Goal: Task Accomplishment & Management: Manage account settings

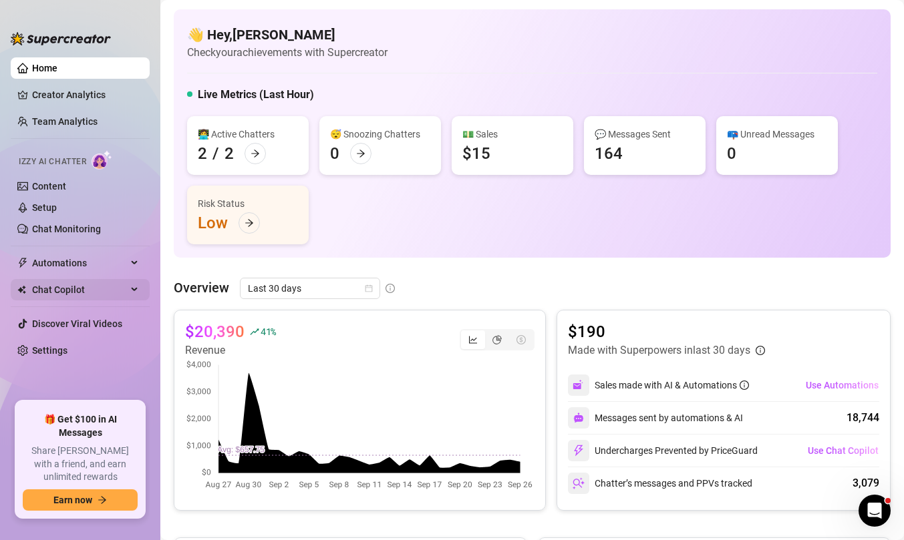
click at [86, 285] on span "Chat Copilot" at bounding box center [79, 289] width 95 height 21
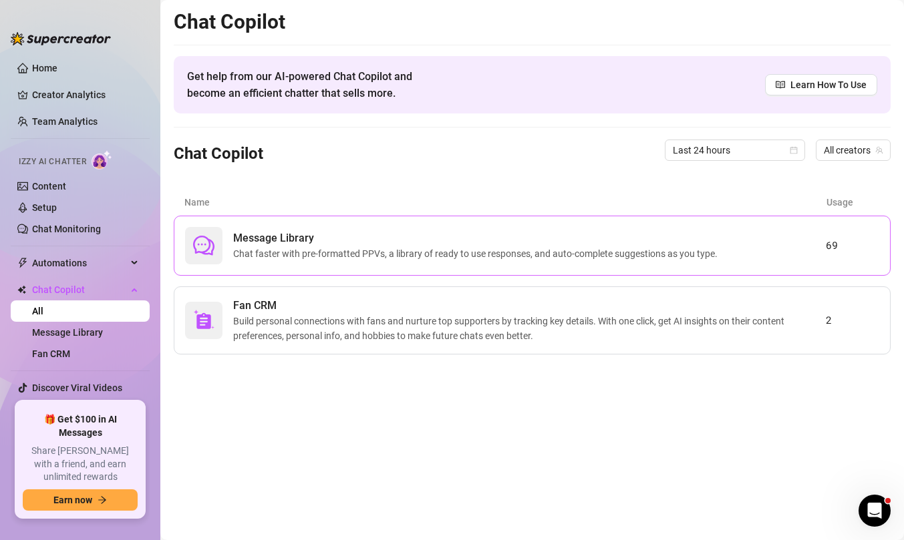
click at [365, 262] on div "Message Library Chat faster with pre-formatted PPVs, a library of ready to use …" at bounding box center [505, 245] width 641 height 37
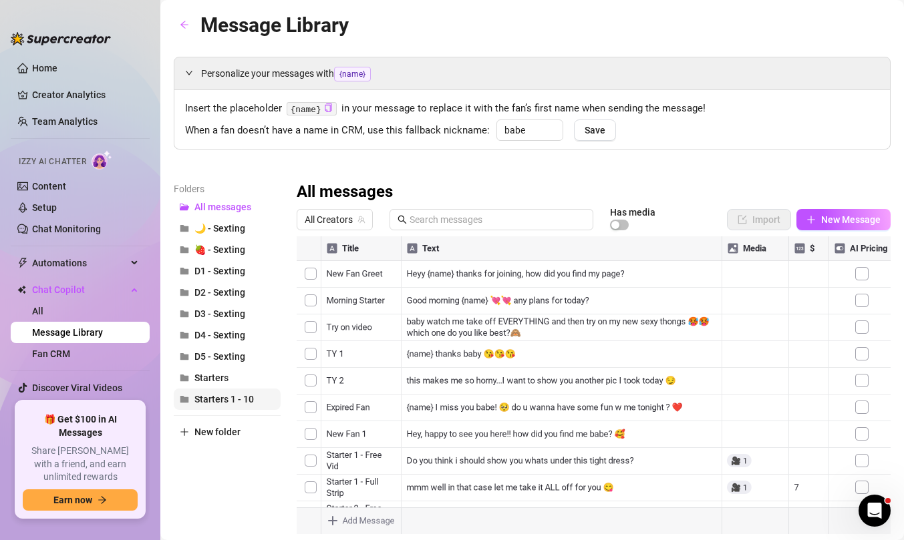
click at [241, 403] on span "Starters 1 - 10" at bounding box center [223, 399] width 59 height 11
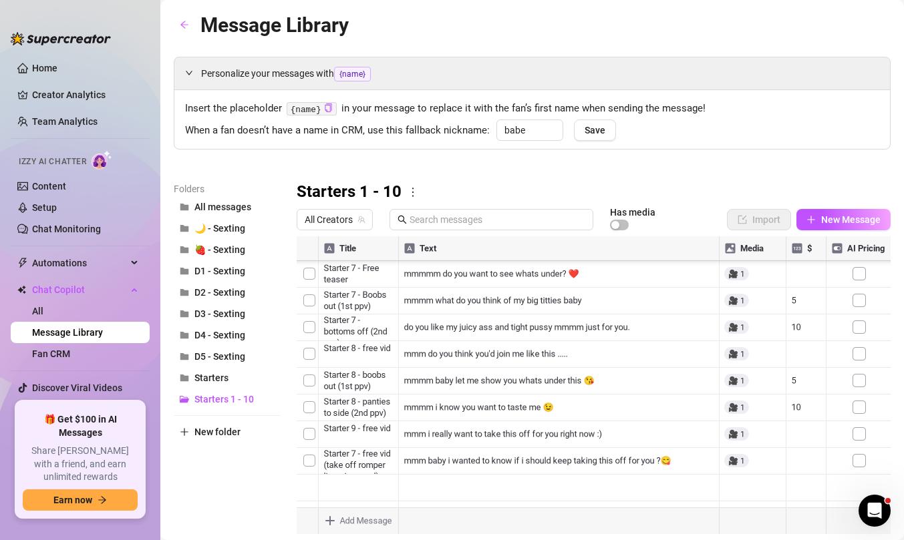
scroll to position [855, 0]
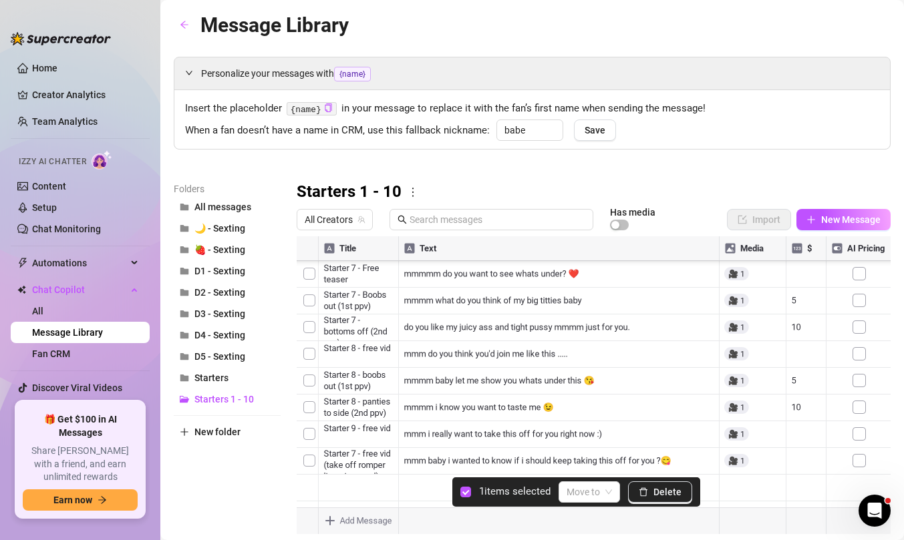
click at [307, 464] on div at bounding box center [594, 385] width 594 height 298
click at [683, 492] on button "Delete" at bounding box center [660, 492] width 64 height 21
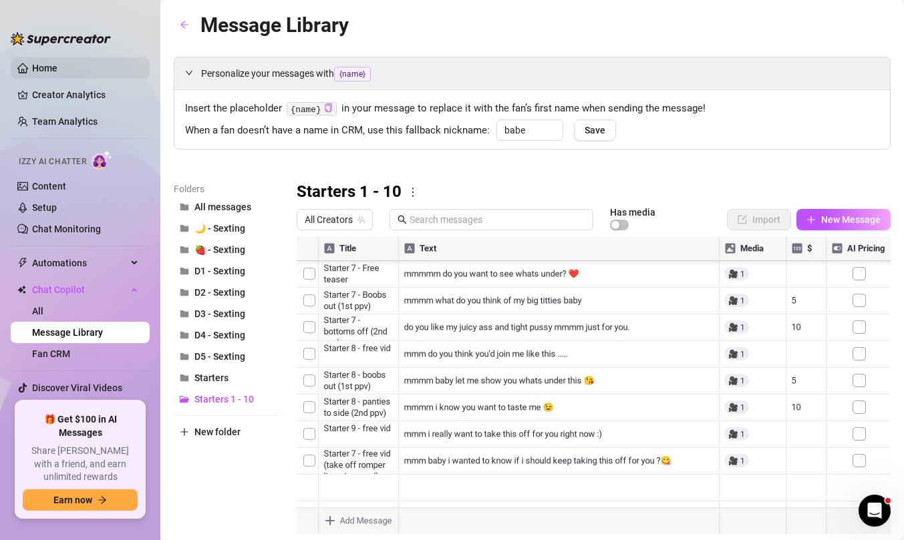
click at [57, 63] on link "Home" at bounding box center [44, 68] width 25 height 11
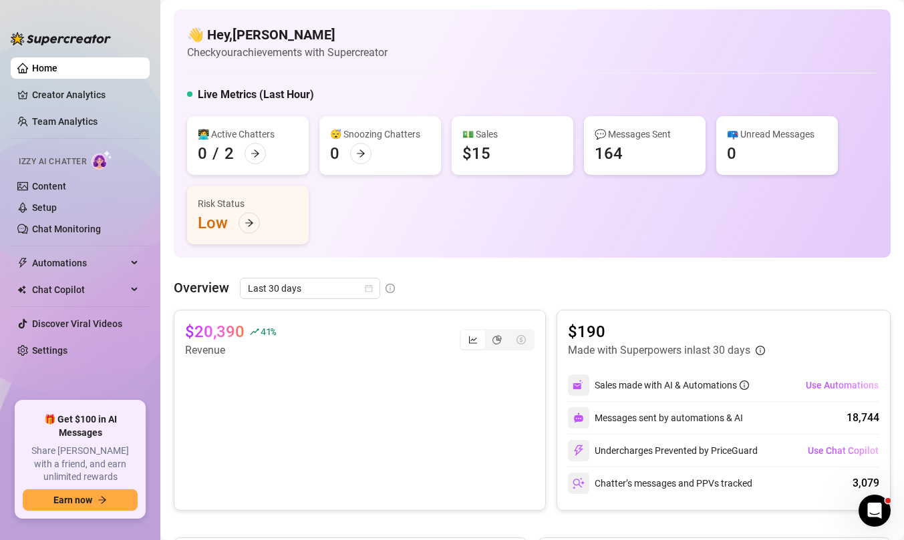
scroll to position [7, 0]
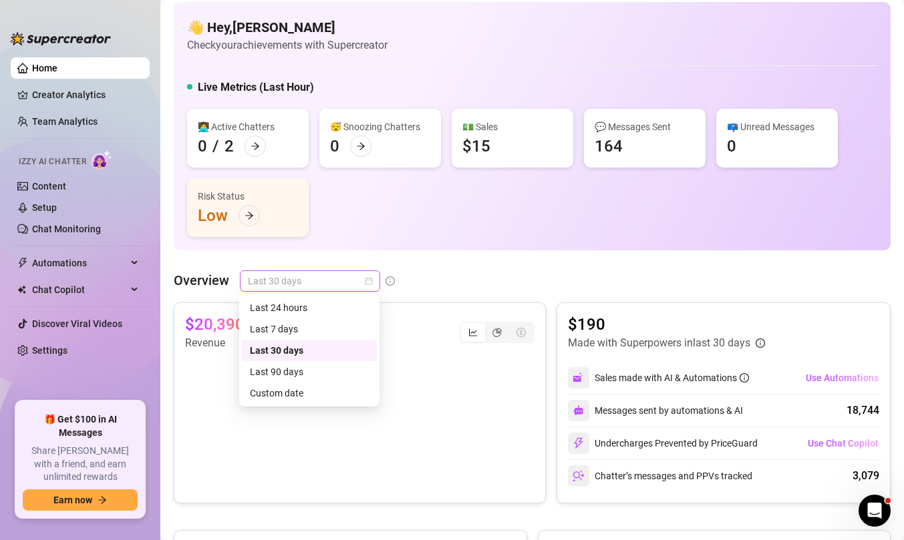
click at [309, 281] on span "Last 30 days" at bounding box center [310, 281] width 124 height 20
click at [311, 305] on div "Last 24 hours" at bounding box center [309, 308] width 119 height 15
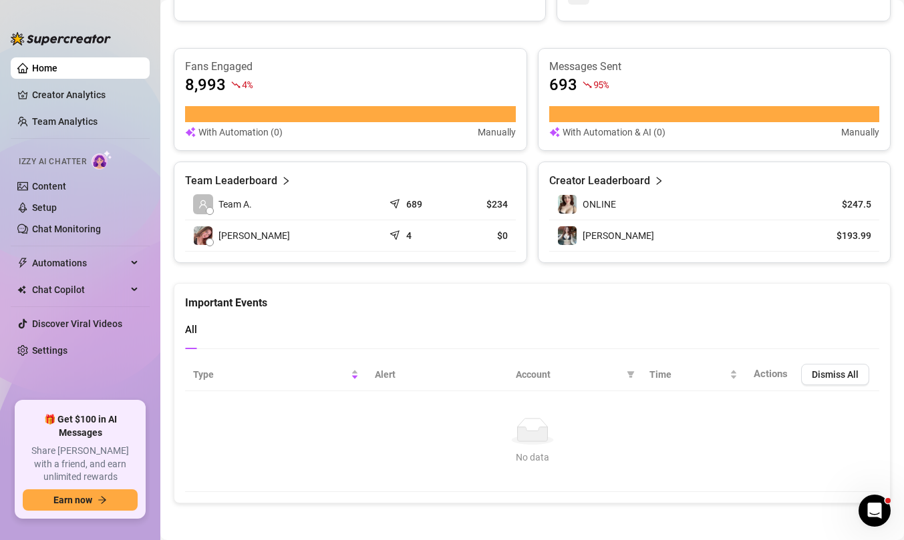
scroll to position [510, 0]
